Goal: Feedback & Contribution: Submit feedback/report problem

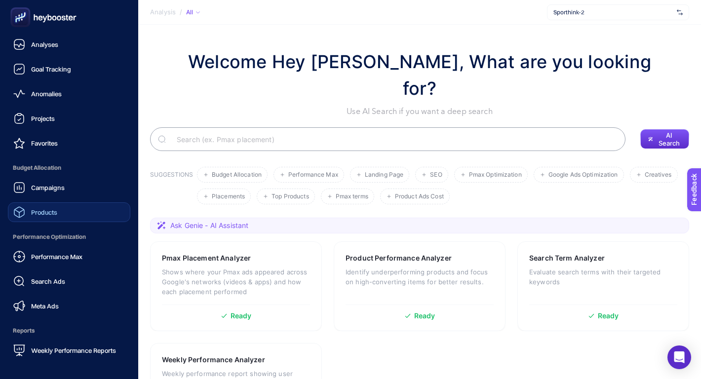
click at [58, 203] on link "Products" at bounding box center [69, 213] width 123 height 20
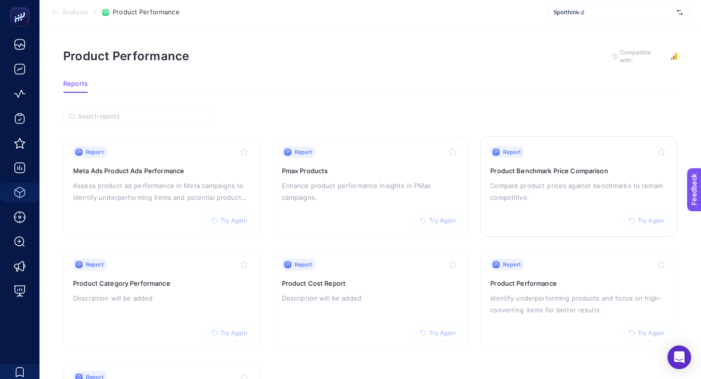
click at [542, 173] on div "Report Try Again Product Benchmark Price Comparison Compare product prices agai…" at bounding box center [579, 186] width 177 height 81
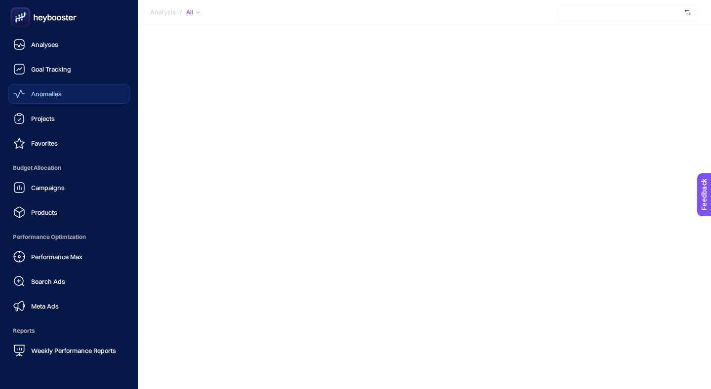
click at [47, 88] on div "Anomalies" at bounding box center [37, 94] width 48 height 12
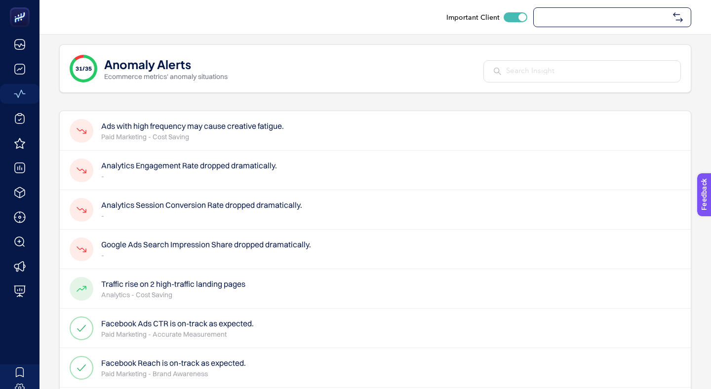
checkbox input "true"
click at [626, 9] on div "Sporthink-2" at bounding box center [613, 17] width 158 height 20
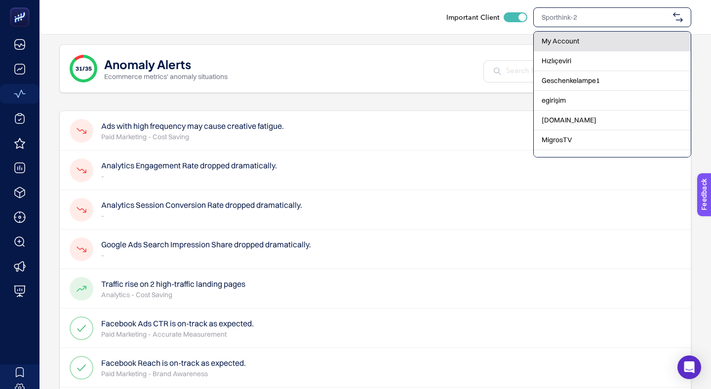
click at [608, 40] on div "My Account" at bounding box center [612, 42] width 157 height 20
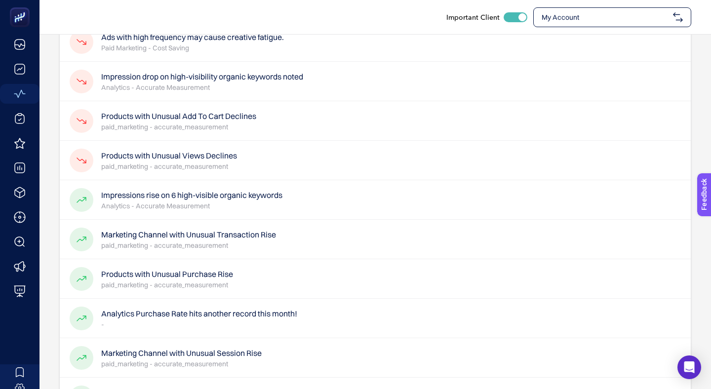
scroll to position [89, 0]
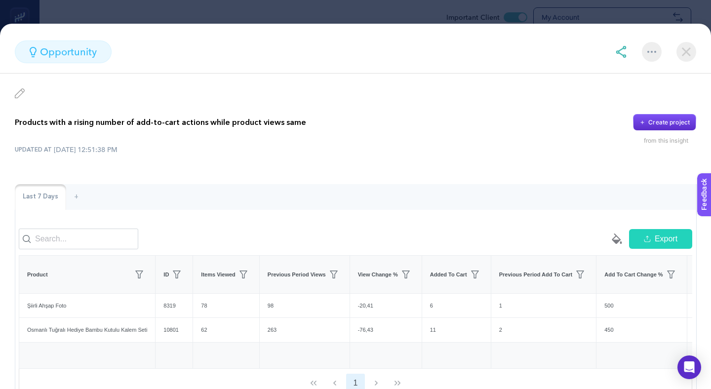
click at [382, 24] on div "opportunity Products with a rising number of add-to-cart actions while product …" at bounding box center [355, 207] width 711 height 366
click at [370, 1] on section "opportunity Products with a rising number of add-to-cart actions while product …" at bounding box center [355, 194] width 711 height 389
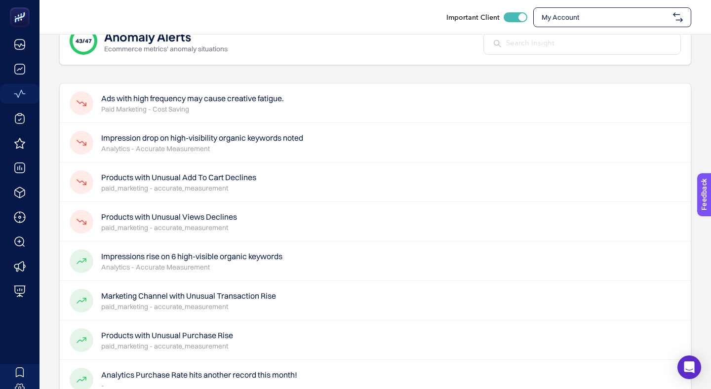
scroll to position [0, 0]
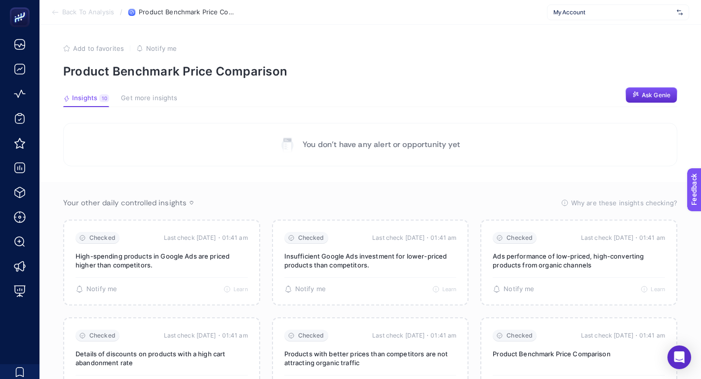
click at [663, 14] on span "My Account" at bounding box center [614, 12] width 120 height 8
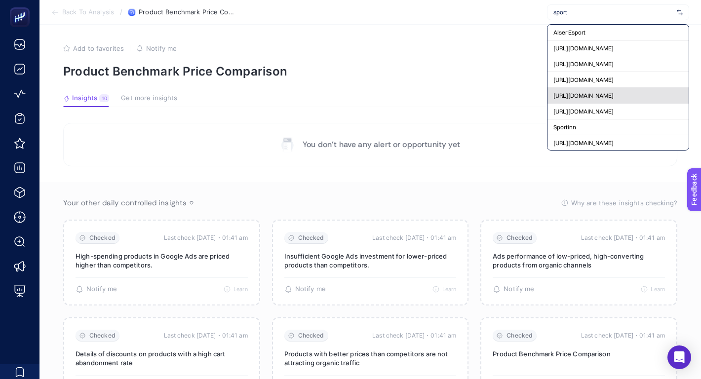
scroll to position [42, 0]
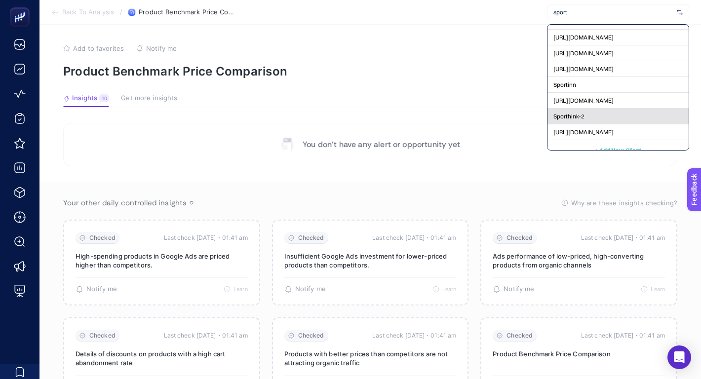
type input "sport"
click at [651, 109] on div "Sporthink-2" at bounding box center [618, 117] width 141 height 16
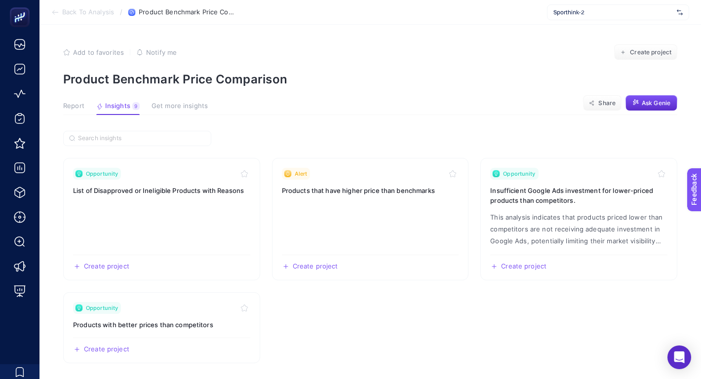
click at [66, 102] on button "Report" at bounding box center [73, 108] width 21 height 13
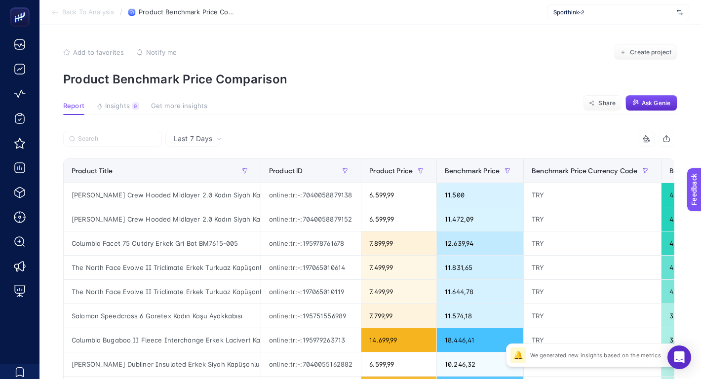
click at [113, 102] on button "Insights 9 We generated new insights based on the metrics" at bounding box center [117, 108] width 43 height 13
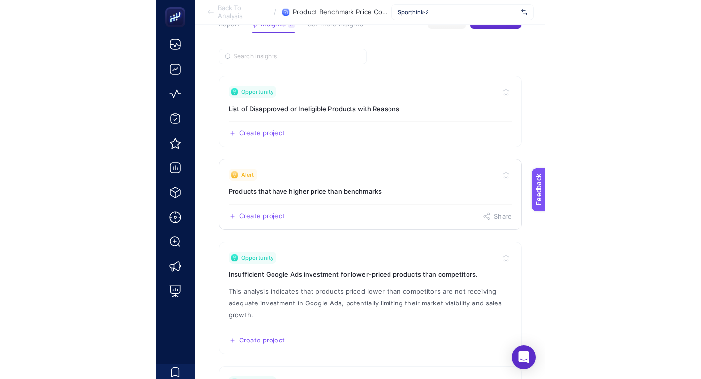
scroll to position [0, 0]
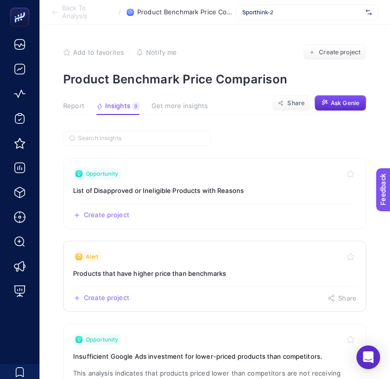
click at [246, 251] on div "Alert" at bounding box center [215, 257] width 284 height 12
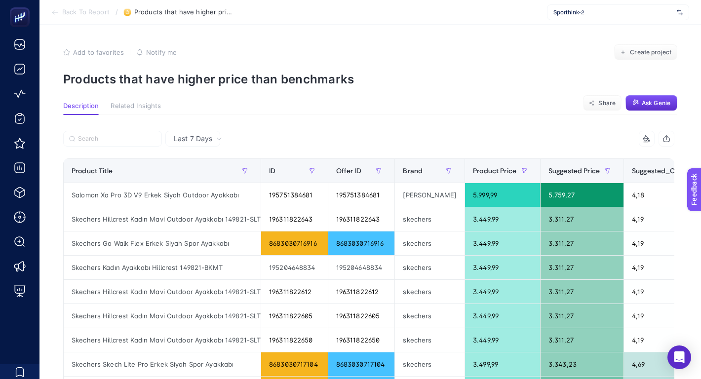
click at [95, 17] on section "Back To Report / Products that have higher price than benchmarks Sporthink-2" at bounding box center [371, 12] width 662 height 25
click at [94, 13] on span "Back To Report" at bounding box center [85, 12] width 47 height 8
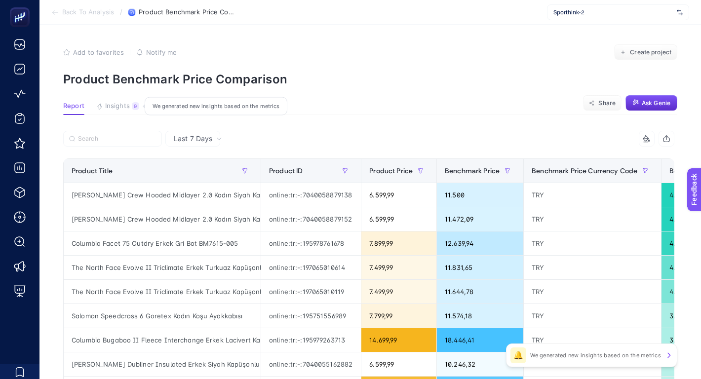
click at [114, 102] on span "Insights" at bounding box center [117, 106] width 25 height 8
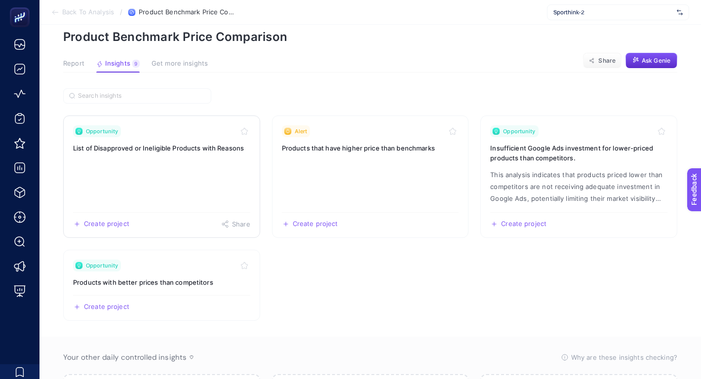
scroll to position [177, 0]
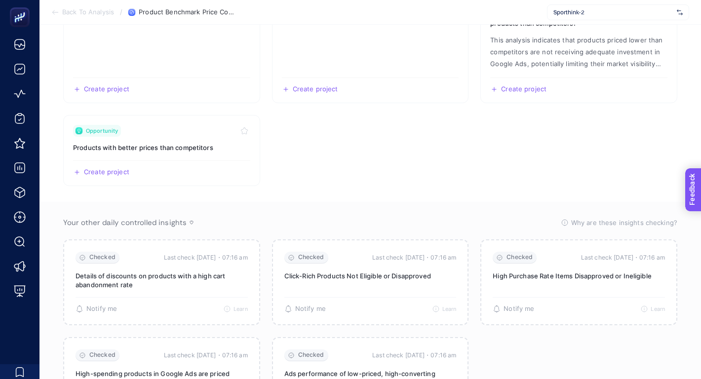
click at [701, 221] on span "Feedback" at bounding box center [708, 218] width 32 height 8
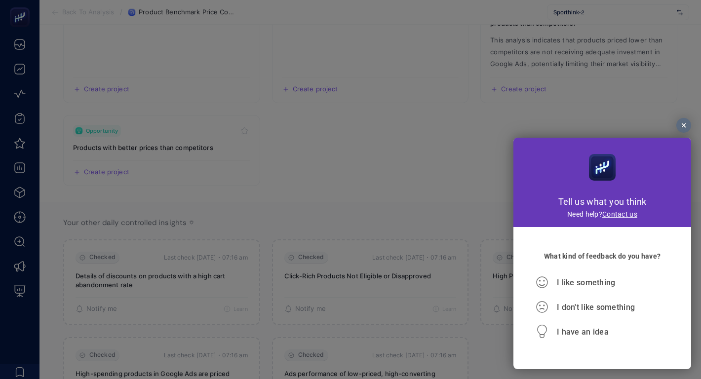
scroll to position [0, 0]
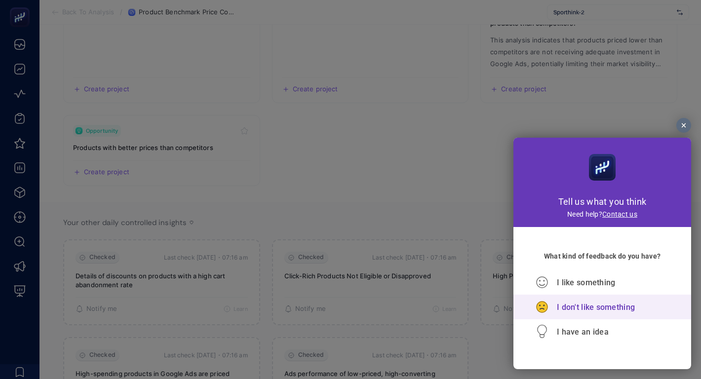
click at [586, 312] on span "I don't like something" at bounding box center [596, 307] width 78 height 9
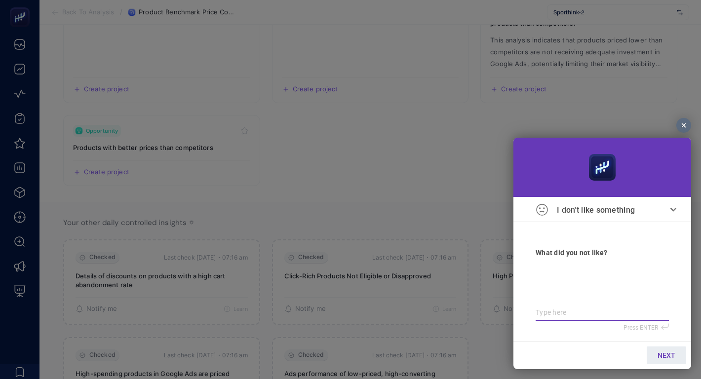
click at [566, 314] on textarea at bounding box center [602, 313] width 133 height 8
type textarea "H"
type textarea "Hi"
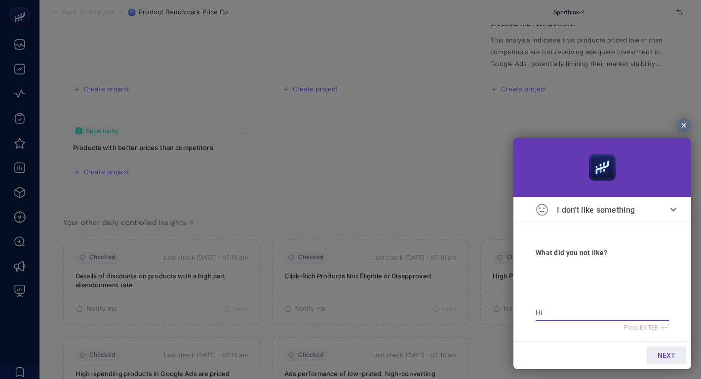
type textarea "Hig"
type textarea "High"
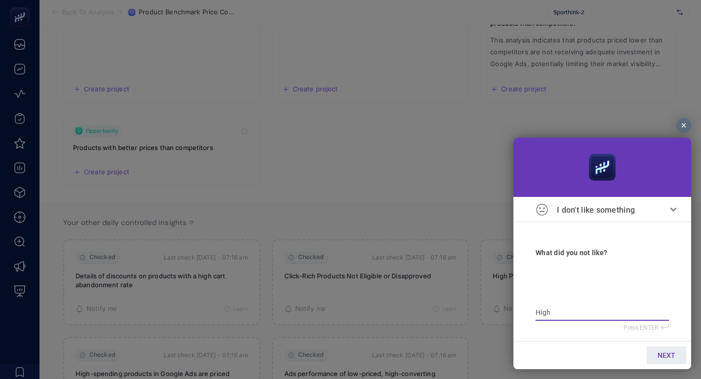
type textarea "High"
type textarea "High c"
type textarea "High ca"
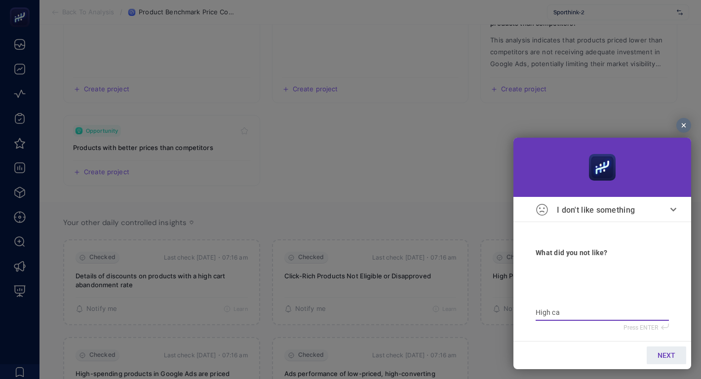
type textarea "High car"
type textarea "High cart"
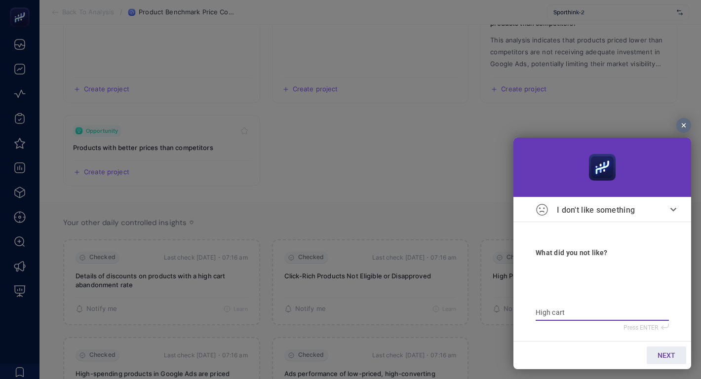
type textarea "High cart"
type textarea "High cart a"
type textarea "High cart ab"
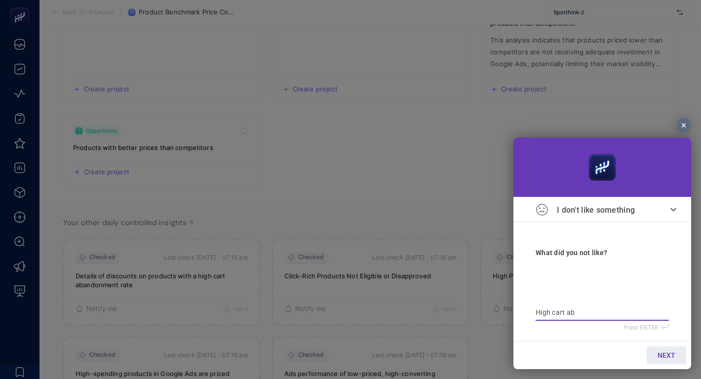
type textarea "High cart aba"
type textarea "High cart aban"
type textarea "High cart aband"
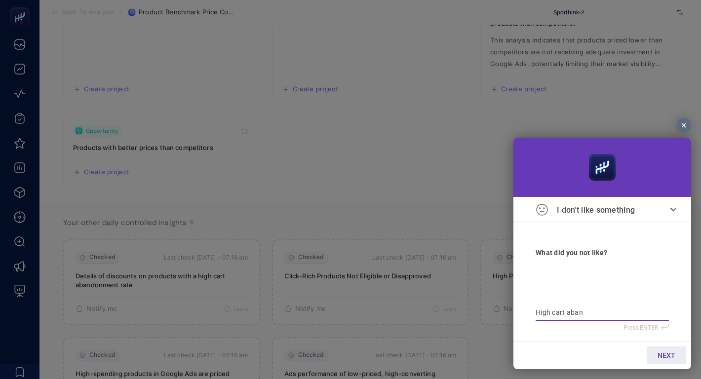
type textarea "High cart aband"
type textarea "High cart abando"
type textarea "High cart abandon"
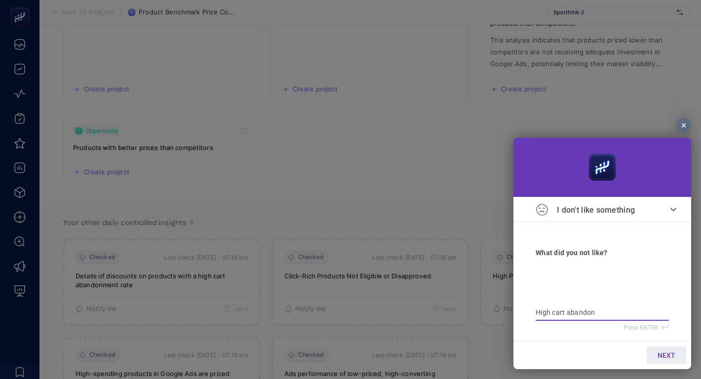
type textarea "High cart abandonm"
type textarea "High cart abandonme"
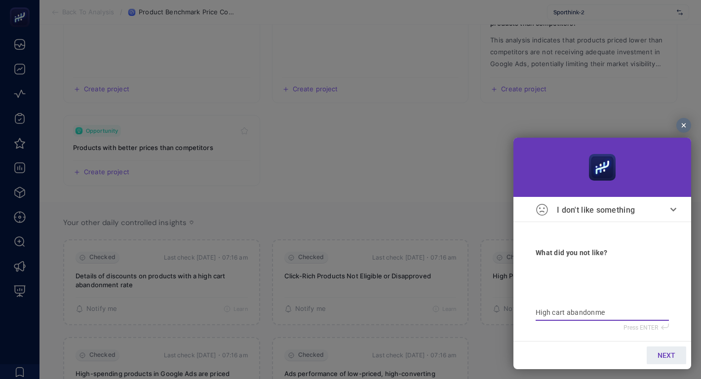
type textarea "High cart abandonme"
type textarea "High cart abandonmen"
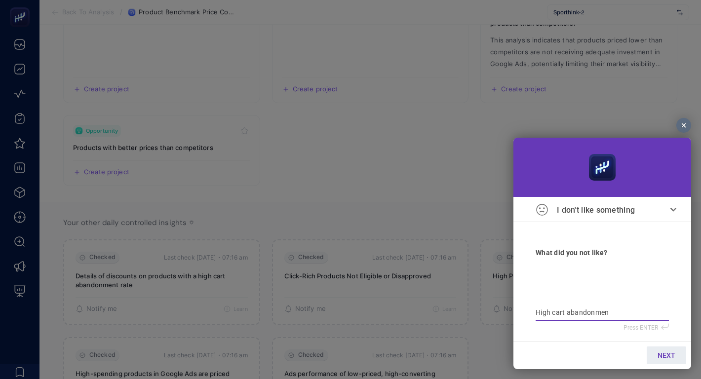
type textarea "High cart abandonmen"
type textarea "High cart abandonmen t"
type textarea "High cart abandonmen ta"
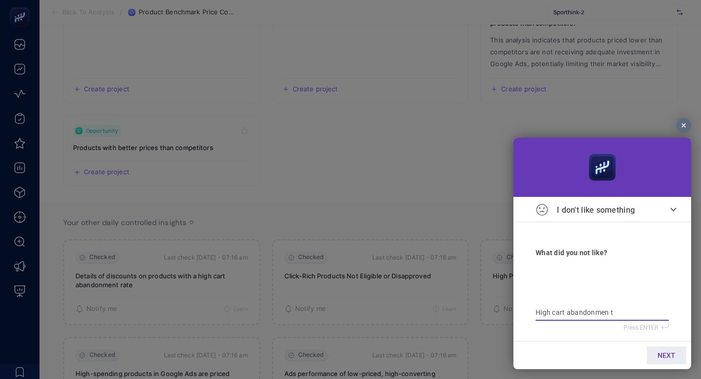
type textarea "High cart abandonmen ta"
type textarea "High cart abandonmen t"
type textarea "High cart abandonmen"
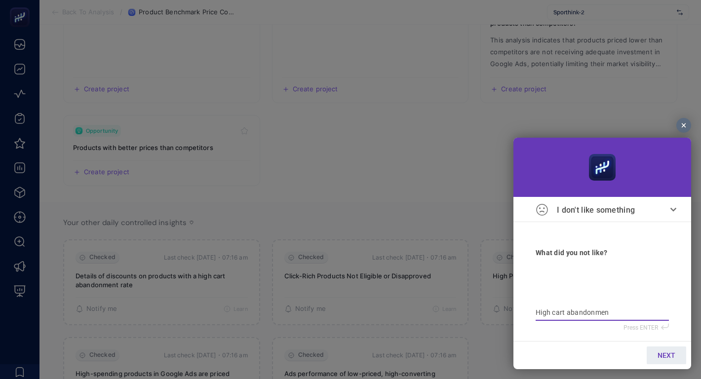
type textarea "High cart abandonmen r"
type textarea "High cart abandonmen ra"
type textarea "High cart abandonmen rat"
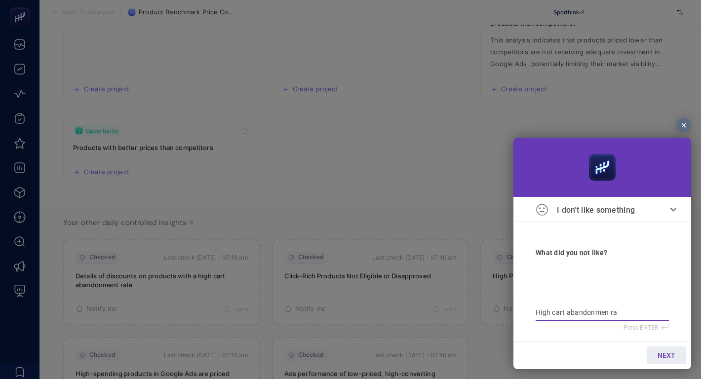
type textarea "High cart abandonmen rat"
type textarea "High cart abandonmen rate"
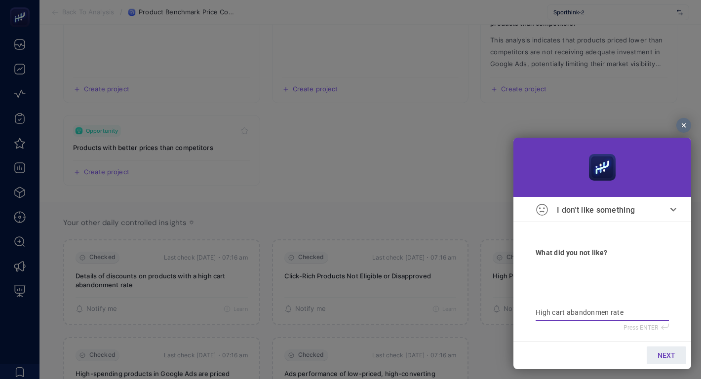
type textarea "High cart abandonmen rate y"
type textarea "High cart abandonmen rate ya"
type textarea "High cart abandonmen rate yaz"
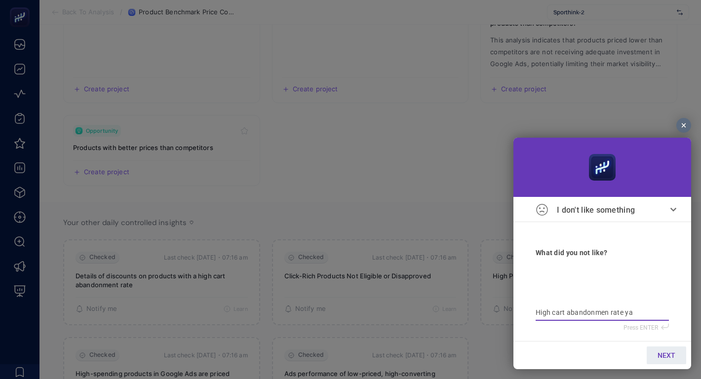
type textarea "High cart abandonmen rate yaz"
type textarea "High cart abandonmen rate yaza"
type textarea "High cart abandonmen rate yazan"
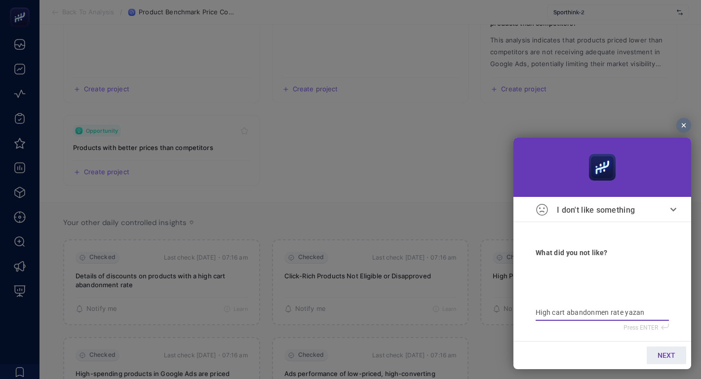
type textarea "High cart abandonmen rate yazan"
type textarea "High cart abandonmen rate yazan p"
type textarea "High cart abandonmen rate yazan pr"
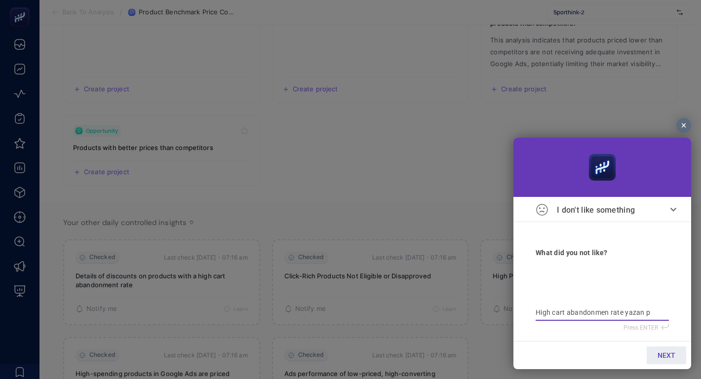
type textarea "High cart abandonmen rate yazan pr"
type textarea "High cart abandonmen rate yazan pri"
type textarea "High cart abandonmen rate yazan pric"
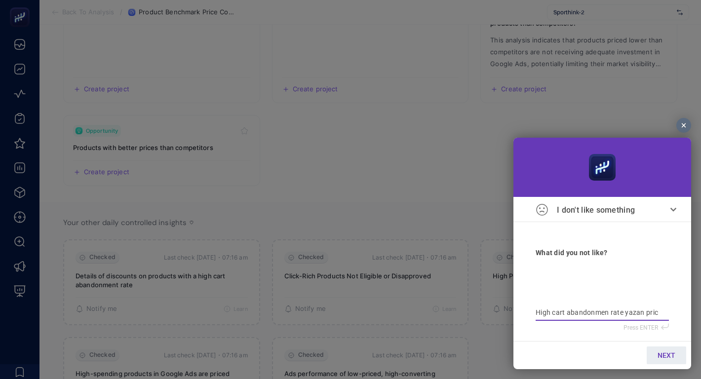
type textarea "High cart abandonmen rate yazan prici"
type textarea "High cart abandonmen rate yazan pricin"
type textarea "High cart abandonmen rate yazan pricing"
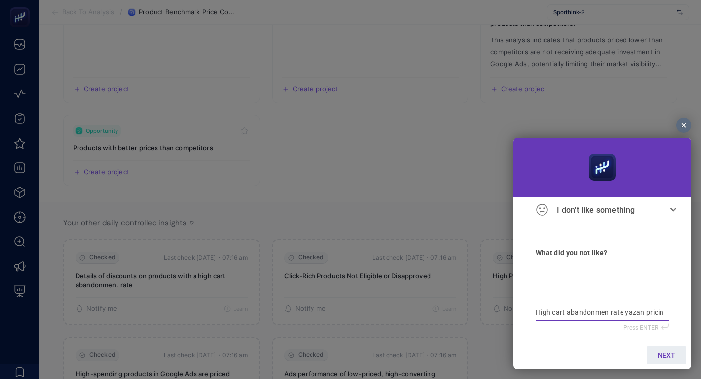
type textarea "High cart abandonmen rate yazan pricing"
type textarea "High cart abandonmen rate yazan pricing i"
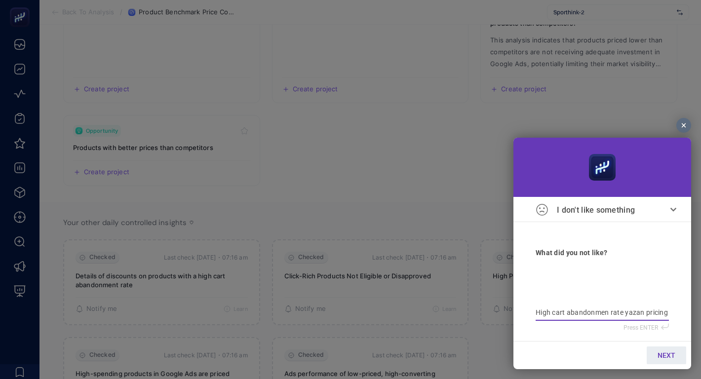
type textarea "High cart abandonmen rate yazan pricing in"
type textarea "High cart abandonmen rate yazan pricing ins"
type textarea "High cart abandonmen rate yazan pricing insi"
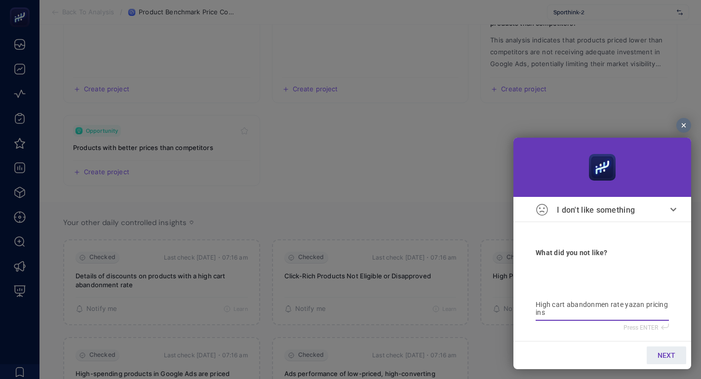
type textarea "High cart abandonmen rate yazan pricing insi"
type textarea "High cart abandonmen rate yazan pricing insig"
type textarea "High cart abandonmen rate yazan pricing insigh"
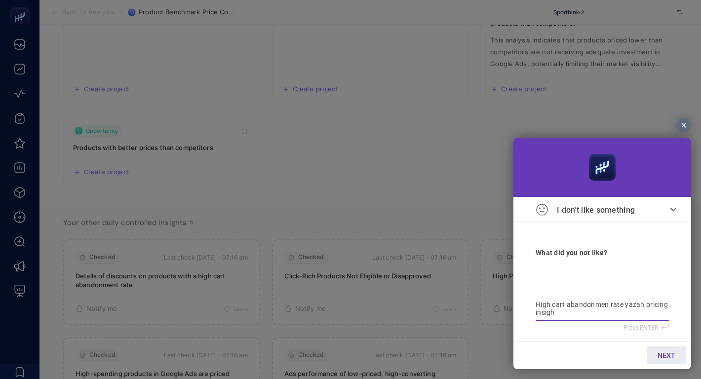
type textarea "High cart abandonmen rate yazan pricing insight"
type textarea "High cart abandonmen rate yazan pricing insighti"
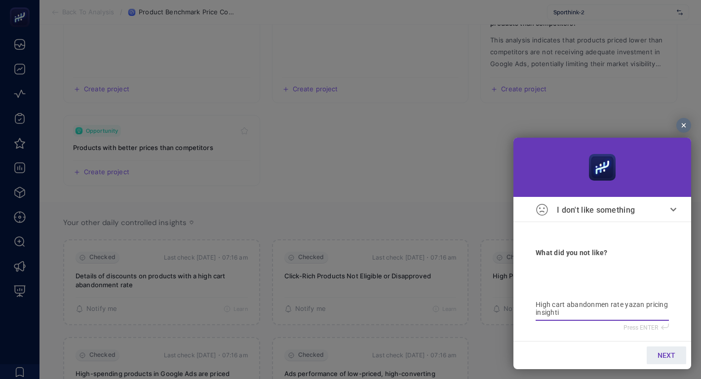
type textarea "High cart abandonmen rate yazan pricing insighti"
type textarea "High cart abandonmen rate yazan pricing insighti h"
type textarea "High cart abandonmen rate yazan pricing insighti hi"
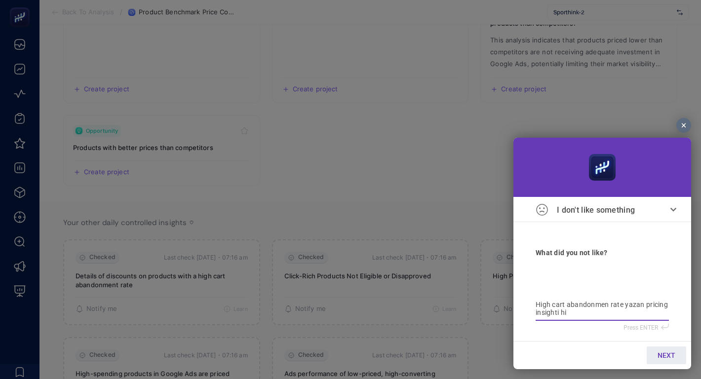
type textarea "High cart abandonmen rate yazan pricing insighti hiç"
type textarea "High cart abandonmen rate yazan pricing insighti hiç ç"
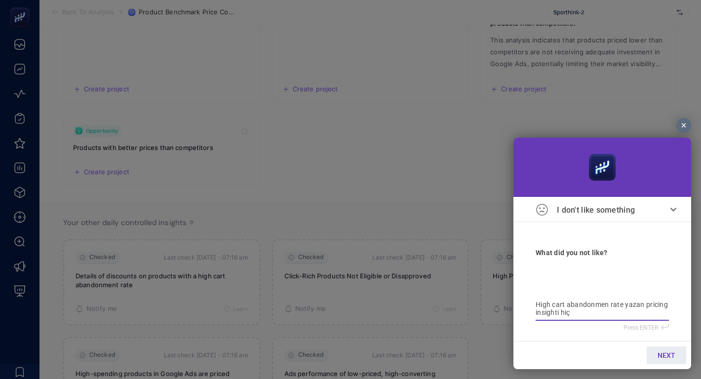
type textarea "High cart abandonmen rate yazan pricing insighti hiç ç"
type textarea "High cart abandonmen rate yazan pricing insighti hiç ça"
type textarea "High cart abandonmen rate yazan pricing insighti hiç çal"
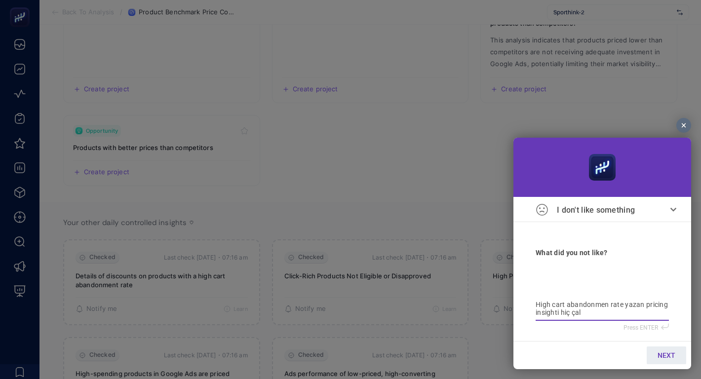
type textarea "High cart abandonmen rate yazan pricing insighti hiç çalı"
type textarea "High cart abandonmen rate yazan pricing insighti hiç çalış"
type textarea "High cart abandonmen rate yazan pricing insighti hiç çalışm"
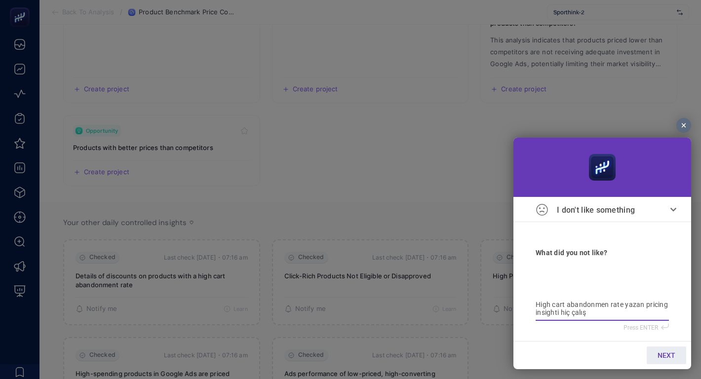
type textarea "High cart abandonmen rate yazan pricing insighti hiç çalışm"
type textarea "High cart abandonmen rate yazan pricing insighti hiç çalışmı"
type textarea "High cart abandonmen rate yazan pricing insighti hiç çalışmıy"
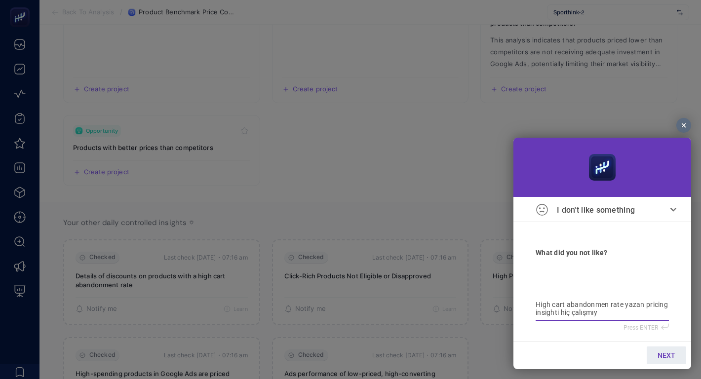
type textarea "High cart abandonmen rate yazan pricing insighti hiç çalışmıyo"
type textarea "High cart abandonmen rate yazan pricing insighti hiç çalışmıyor"
type textarea "High cart abandonmen rate yazan pricing insighti hiç çalışmıyor;"
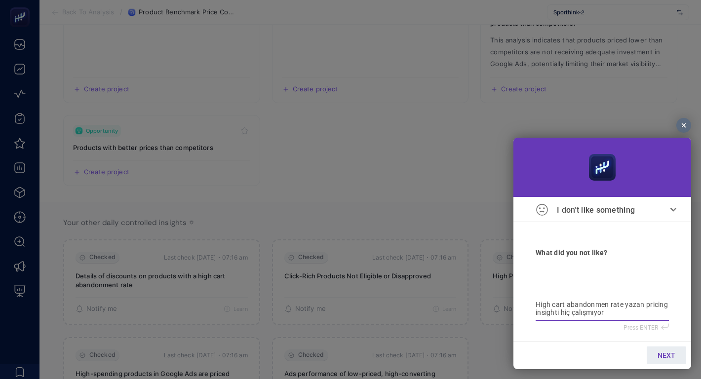
type textarea "High cart abandonmen rate yazan pricing insighti hiç çalışmıyor;"
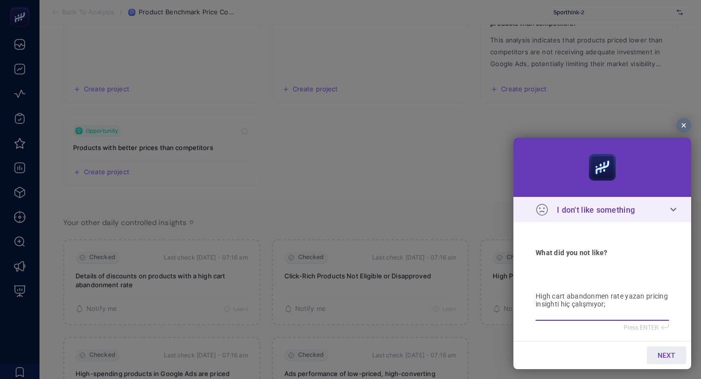
paste textarea "https://main.du9vxmpr1v1e5.amplifyapp.com/insight/edit?id=66a378c9aeeaf329fa76a…"
type textarea "High cart abandonmen rate yazan pricing insighti hiç çalışmıyor; https://main.d…"
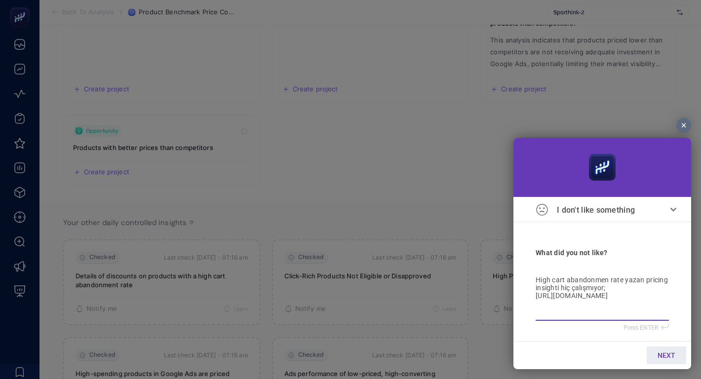
type textarea "High cart abandonmen rate yazan pricing insighti hiç çalışmıyor; https://main.d…"
click at [657, 361] on link "NEXT" at bounding box center [667, 356] width 40 height 18
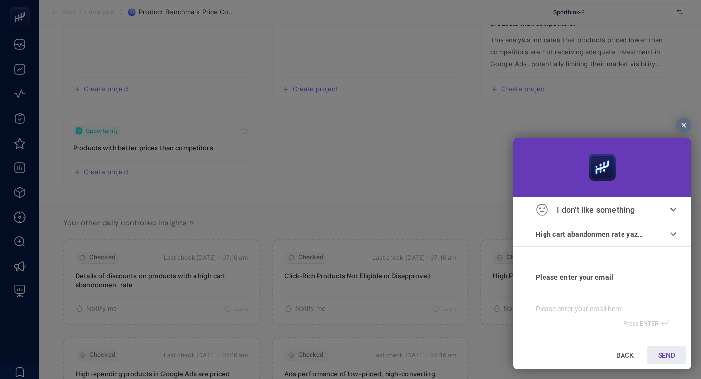
click at [657, 361] on link "SEND" at bounding box center [667, 356] width 39 height 18
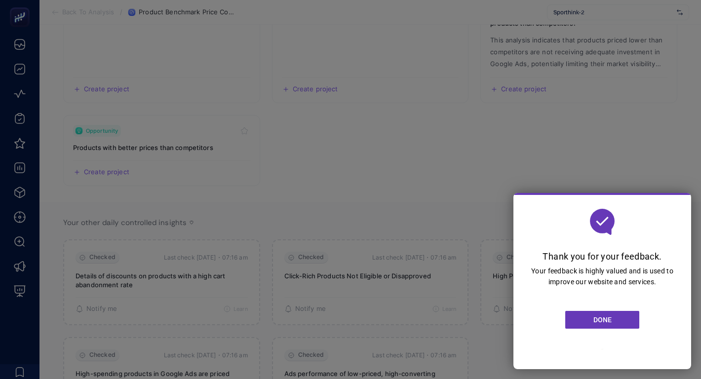
click at [369, 277] on div at bounding box center [350, 189] width 701 height 379
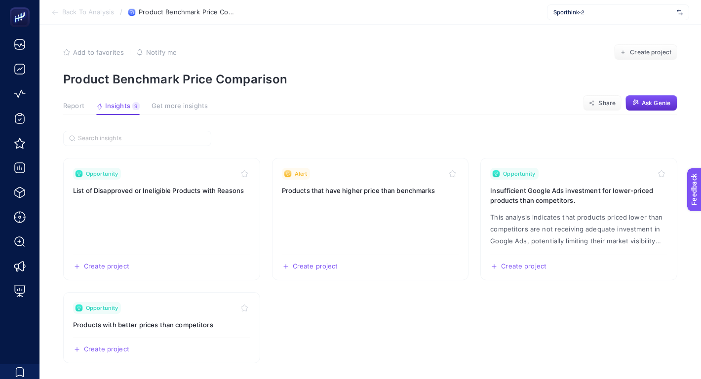
click at [72, 102] on span "Report" at bounding box center [73, 106] width 21 height 8
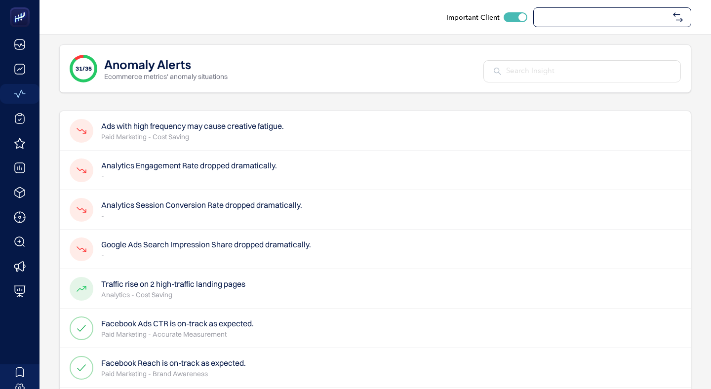
checkbox input "true"
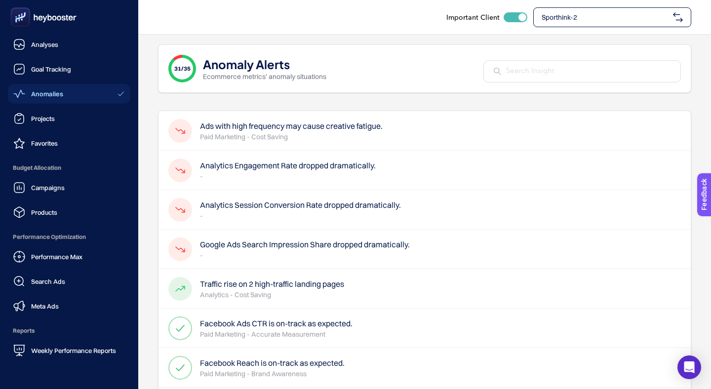
click at [89, 33] on div at bounding box center [69, 17] width 123 height 35
click at [89, 38] on link "Analyses" at bounding box center [69, 45] width 123 height 20
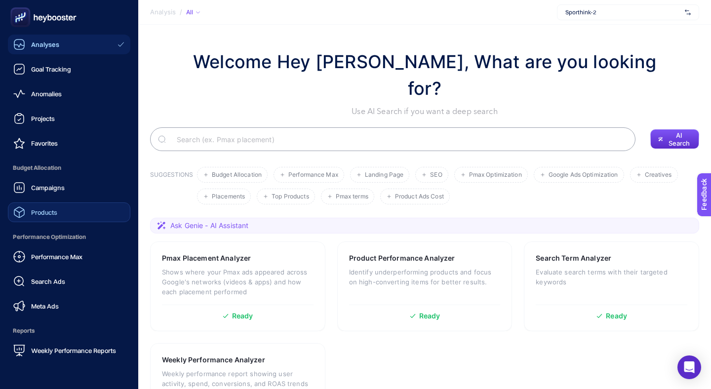
click at [73, 203] on link "Products" at bounding box center [69, 213] width 123 height 20
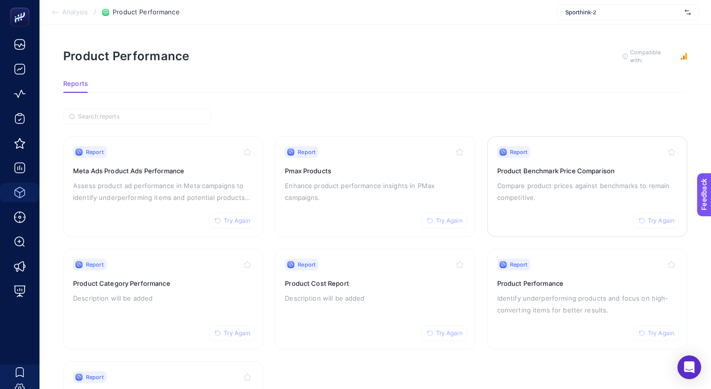
click at [515, 180] on p "Compare product prices against benchmarks to remain competitive." at bounding box center [587, 192] width 180 height 24
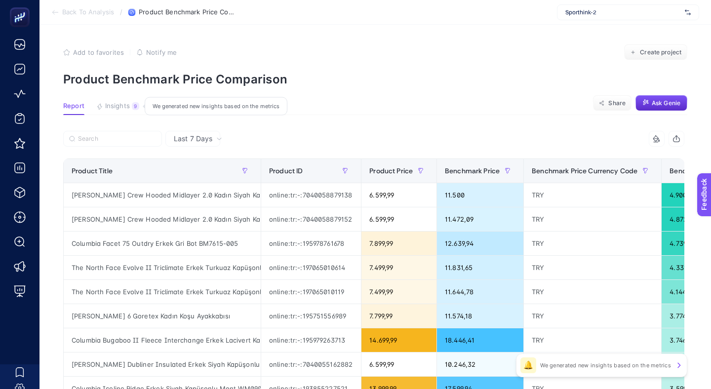
click at [113, 102] on span "Insights" at bounding box center [117, 106] width 25 height 8
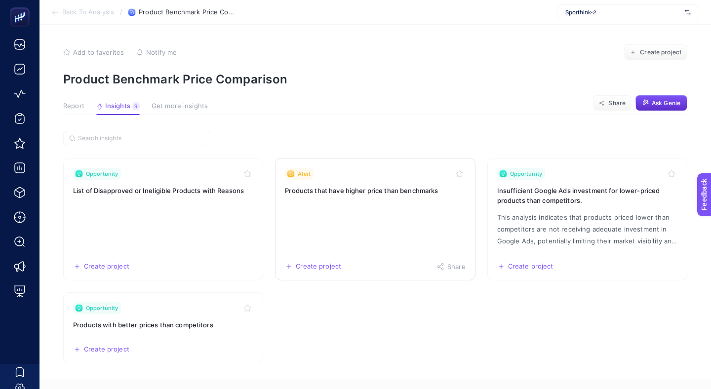
click at [418, 173] on link "Alert Products that have higher price than benchmarks Create project Share" at bounding box center [375, 219] width 200 height 123
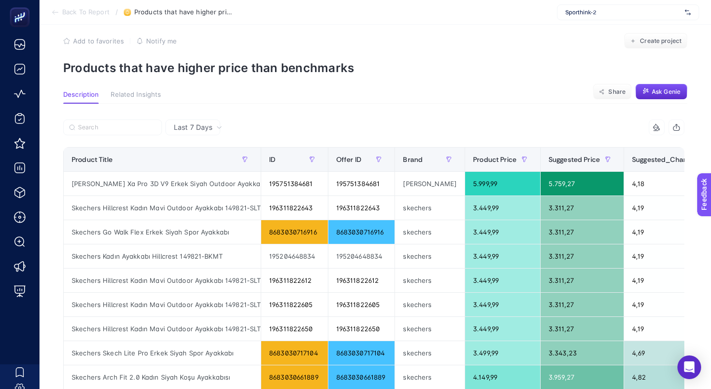
scroll to position [12, 0]
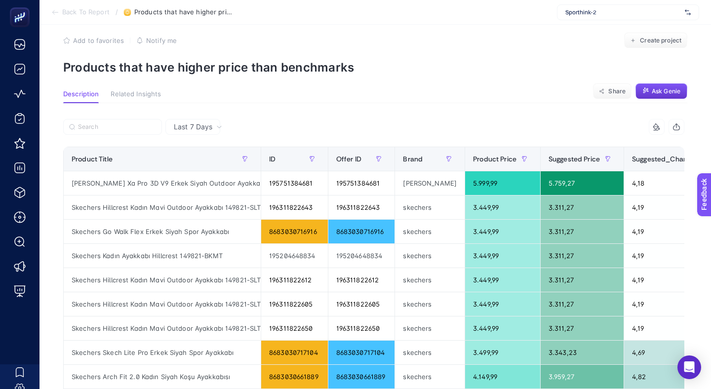
click at [664, 87] on span "Ask Genie" at bounding box center [666, 91] width 29 height 8
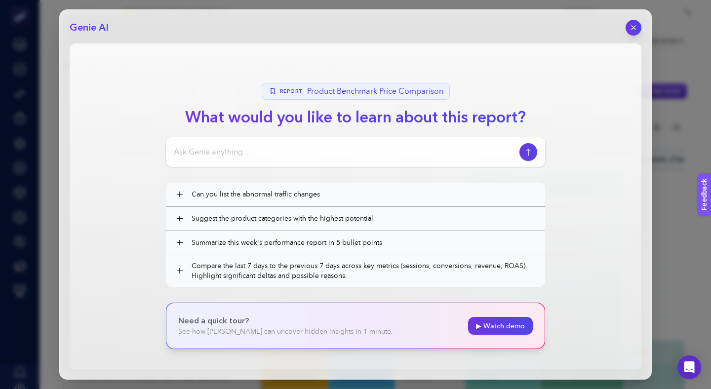
click at [381, 146] on input at bounding box center [345, 152] width 342 height 12
type input "F"
click at [338, 146] on input "Ürün fiyatında yapacağım minik" at bounding box center [345, 152] width 342 height 12
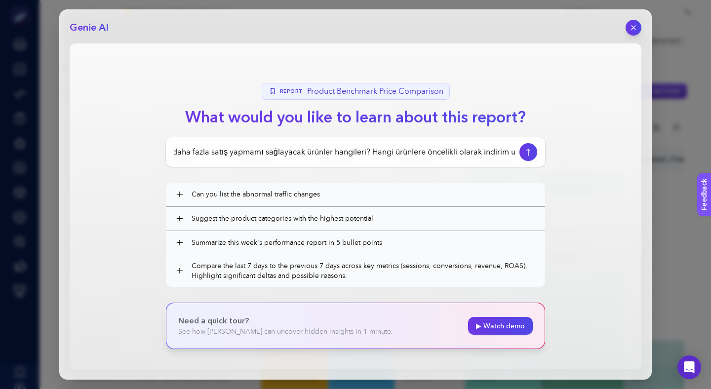
scroll to position [0, 205]
click at [328, 146] on input "Ürün fiyatında yapacağım minik güncellemelerle benim daha fazla satış yapmamı s…" at bounding box center [345, 152] width 342 height 12
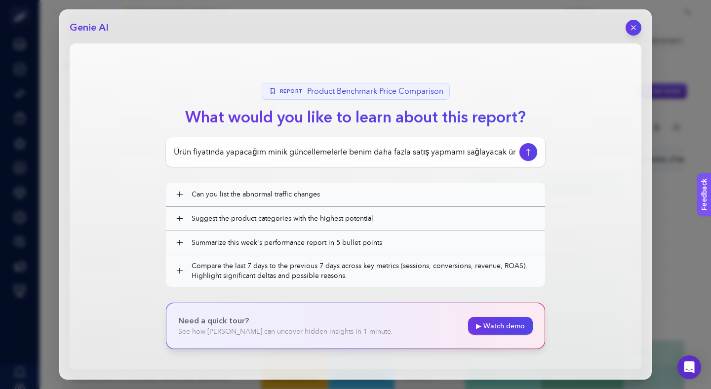
paste input ""apiError": "Function -> KMEANS with custom functions arguments -> 5,150,k-mean…"
type input ""apiError": "Function -> KMEANS with custom functions arguments -> 5,150,k-mean…"
click at [399, 137] on div ""apiError": "Function -> KMEANS with custom functions arguments -> 5,150,k-mean…" at bounding box center [355, 152] width 379 height 30
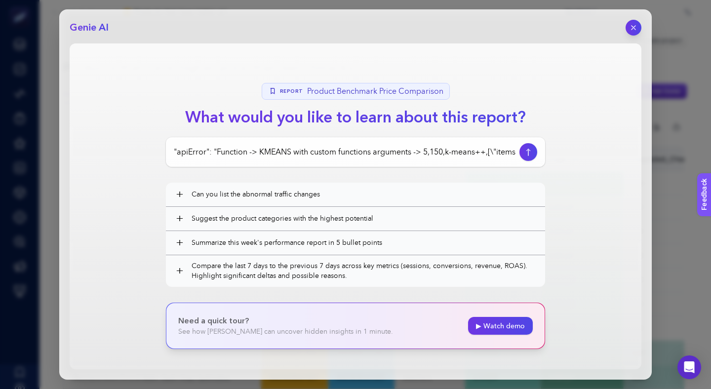
click at [399, 137] on div ""apiError": "Function -> KMEANS with custom functions arguments -> 5,150,k-mean…" at bounding box center [355, 152] width 379 height 30
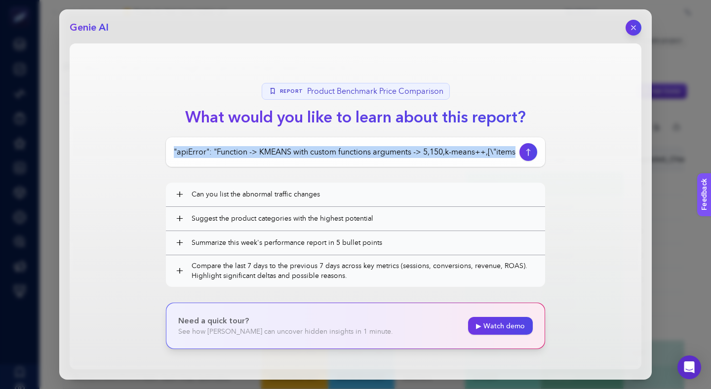
click at [399, 137] on div ""apiError": "Function -> KMEANS with custom functions arguments -> 5,150,k-mean…" at bounding box center [355, 152] width 379 height 30
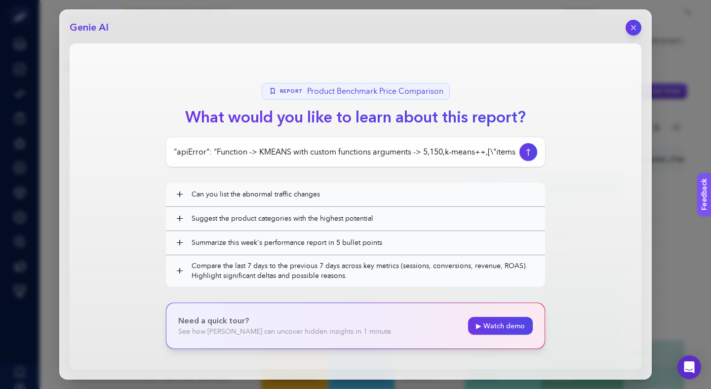
click at [398, 146] on input ""apiError": "Function -> KMEANS with custom functions arguments -> 5,150,k-mean…" at bounding box center [345, 152] width 342 height 12
paste input "Ürün fiyatlarında yapacağım küçük indirimler veya güncellemelerle daha fazla sa…"
type input "Ürün fiyatlarında yapacağım küçük indirimler veya güncellemelerle daha fazla sa…"
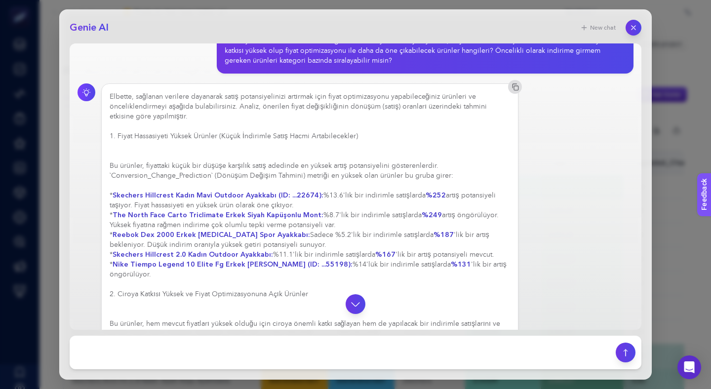
scroll to position [36, 0]
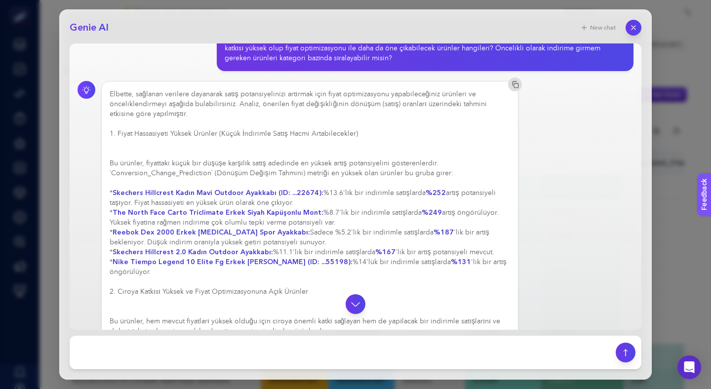
click at [265, 188] on strong "Skechers Hillcrest Kadın Mavi Outdoor Ayakkabı (ID: ...22674):" at bounding box center [218, 192] width 211 height 9
drag, startPoint x: 146, startPoint y: 133, endPoint x: 178, endPoint y: 147, distance: 35.0
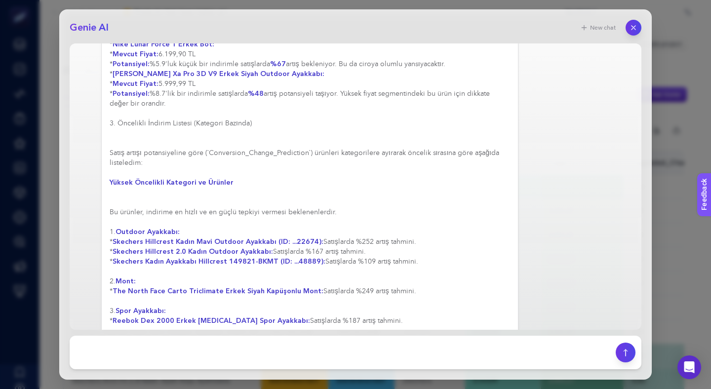
scroll to position [11, 0]
